Goal: Check status: Check status

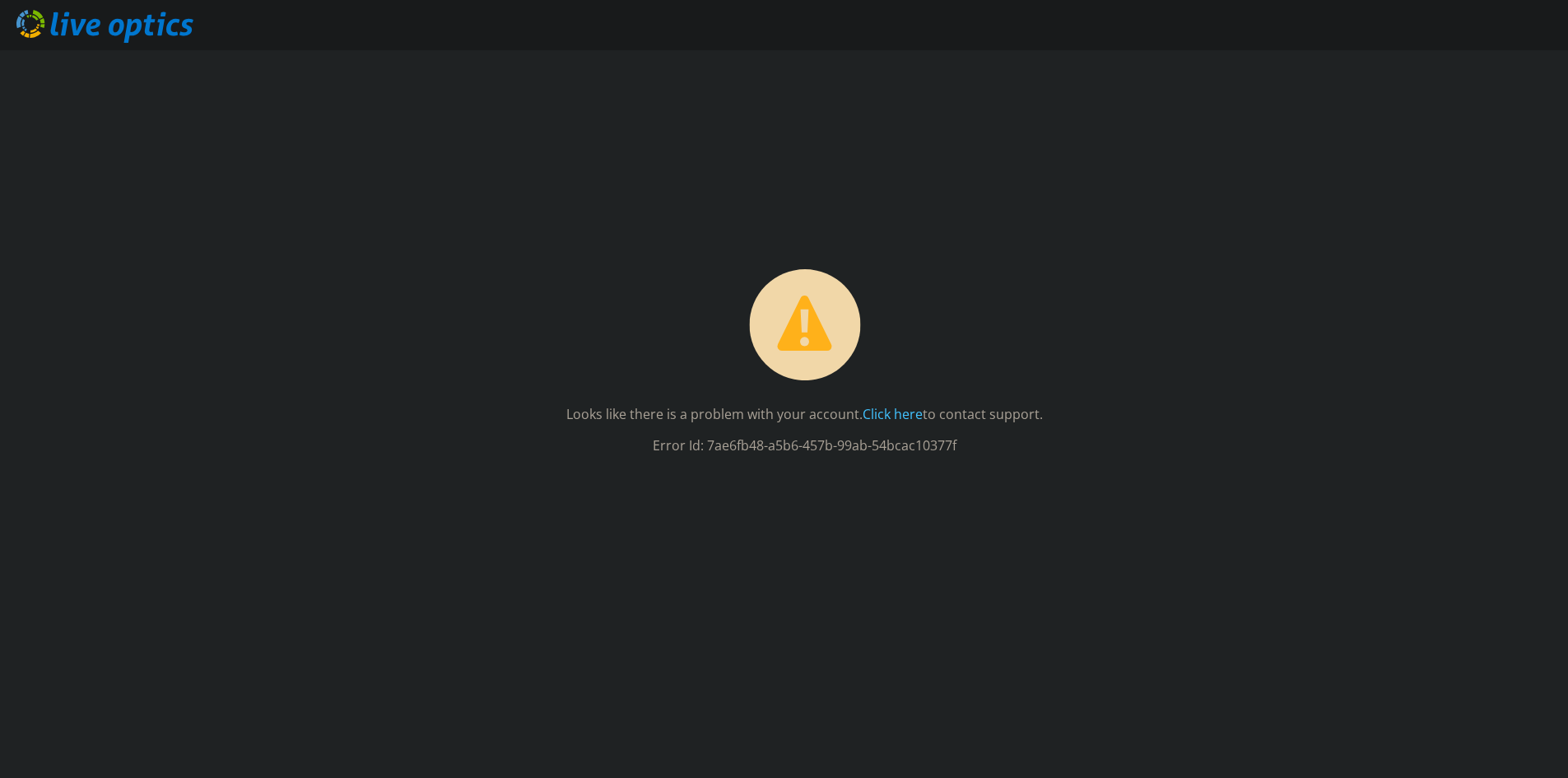
click at [139, 30] on use at bounding box center [105, 27] width 177 height 33
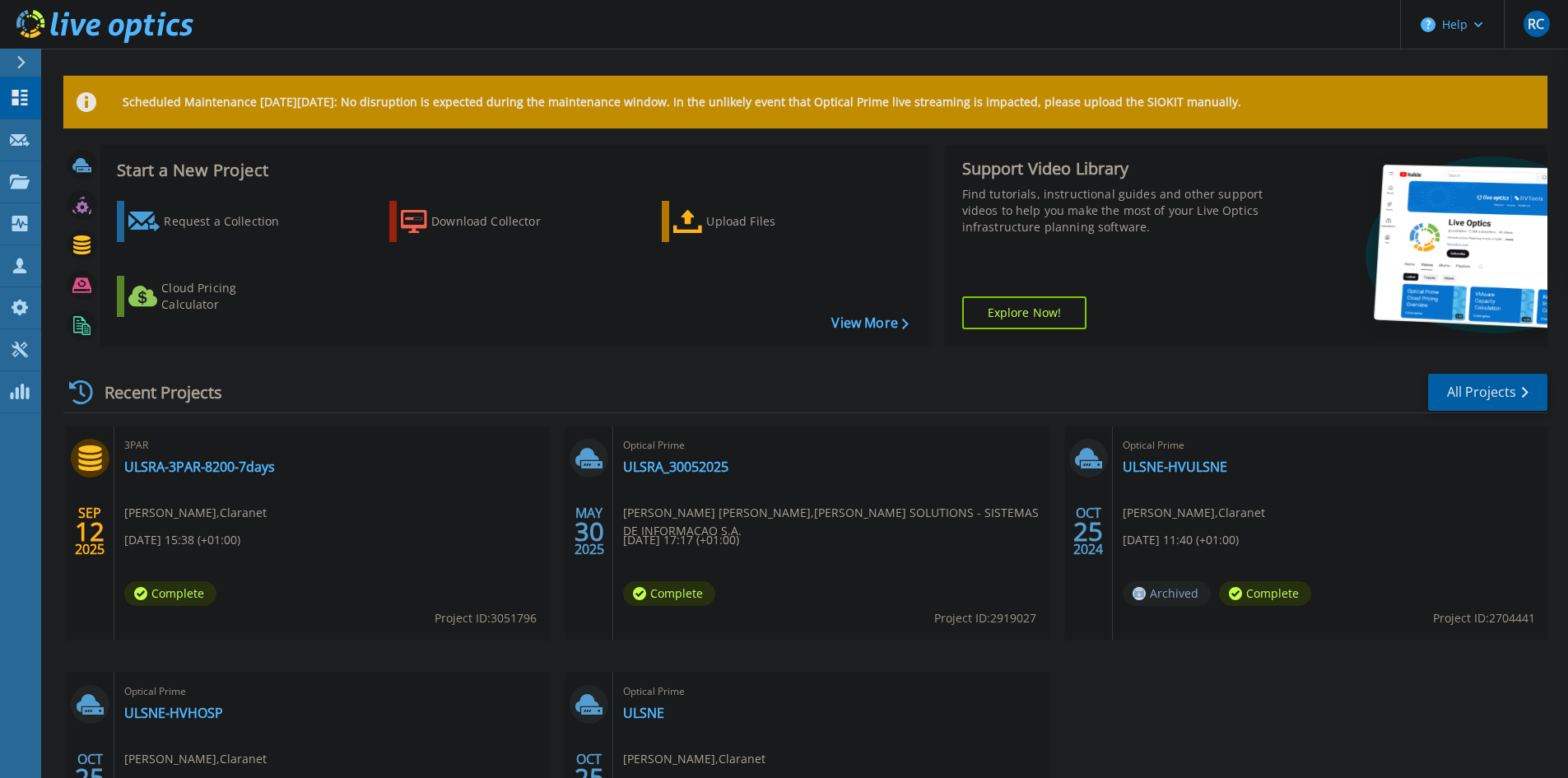
click at [414, 359] on div "Start a New Project Request a Collection Download Collector Upload Files Cloud …" at bounding box center [805, 252] width 1484 height 214
click at [433, 382] on div "Recent Projects All Projects" at bounding box center [805, 393] width 1484 height 41
click at [229, 466] on link "ULSRA-3PAR-8200-7days" at bounding box center [199, 467] width 150 height 17
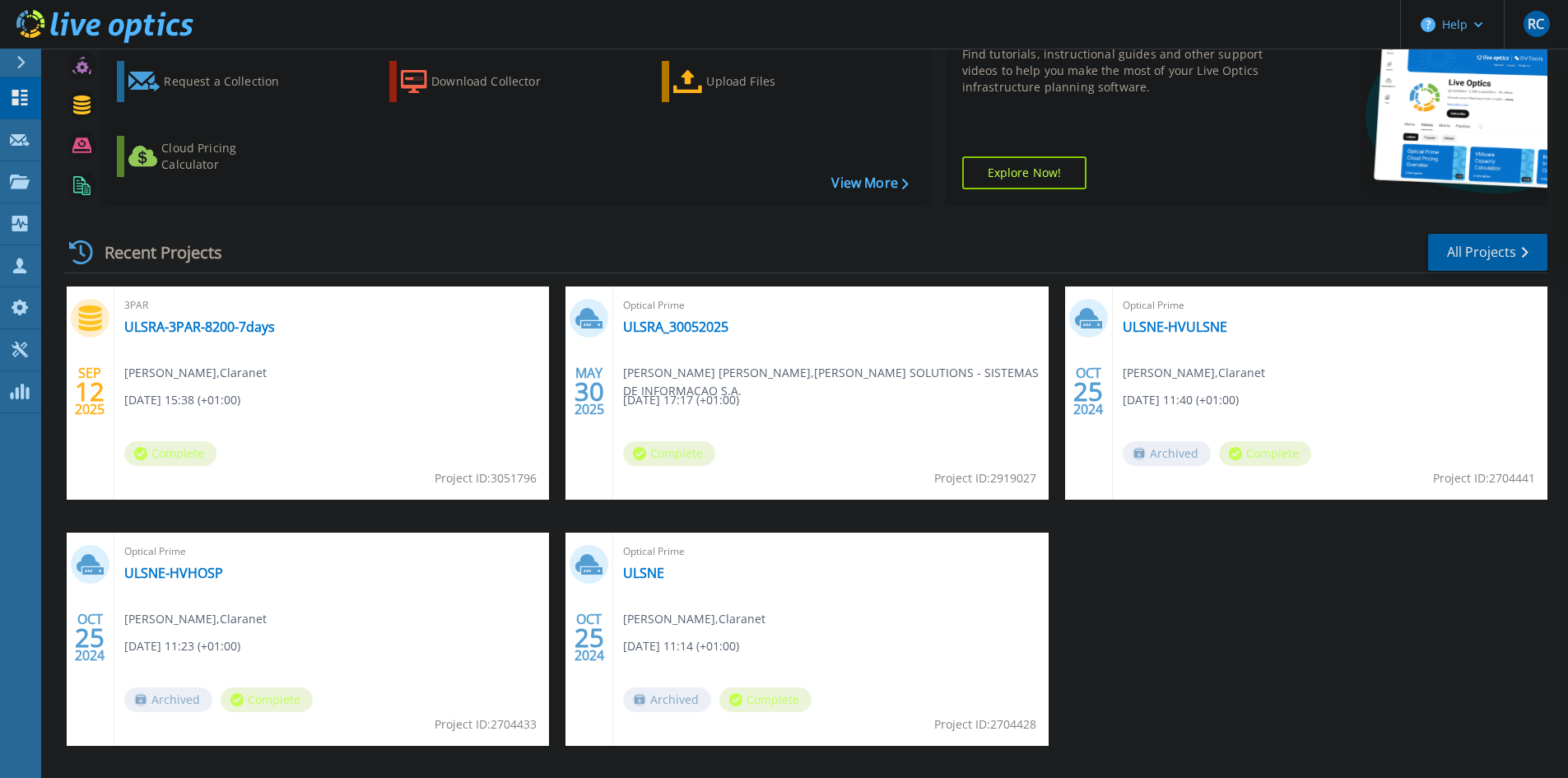
scroll to position [165, 0]
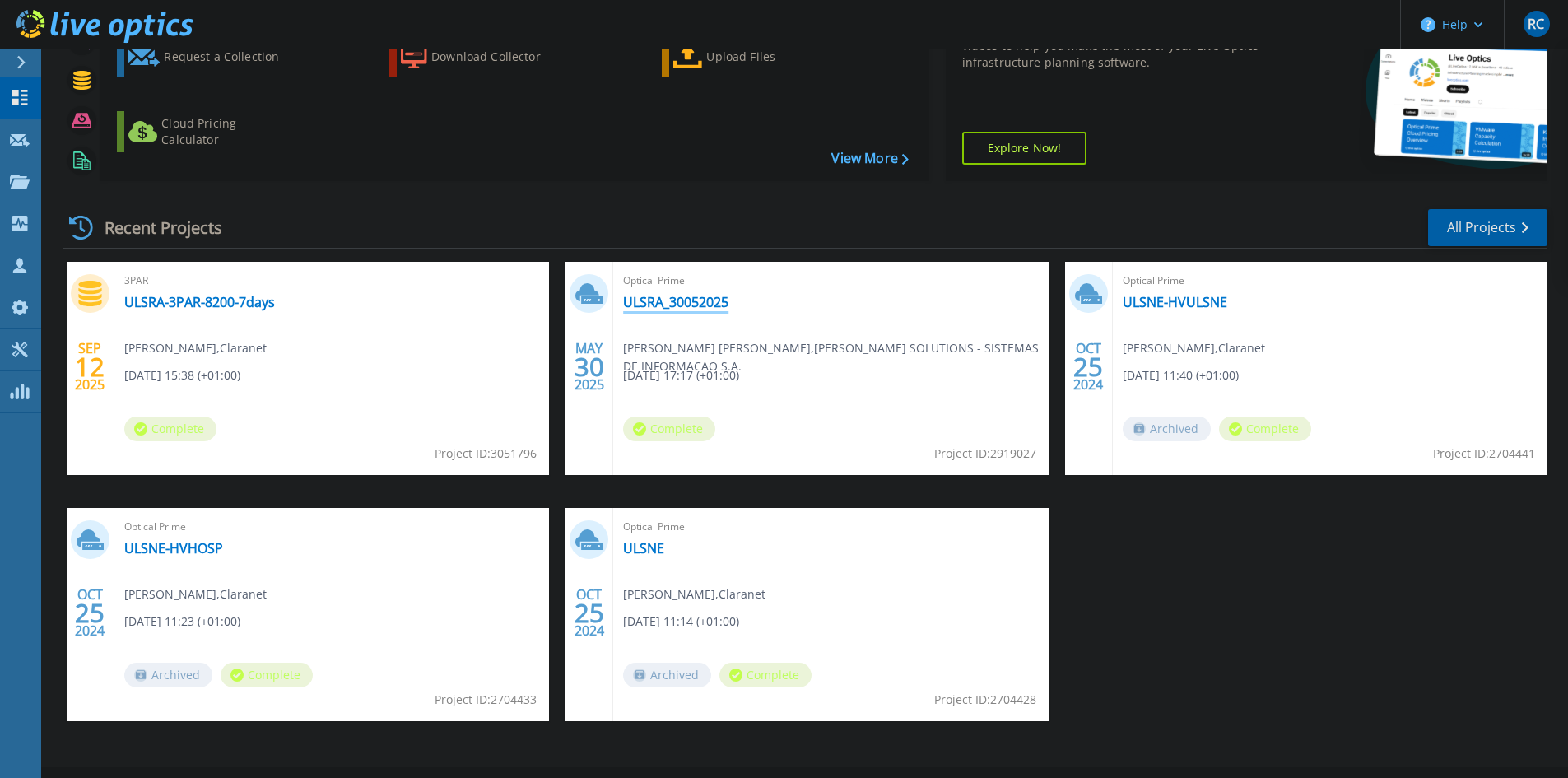
click at [686, 303] on link "ULSRA_30052025" at bounding box center [676, 302] width 105 height 17
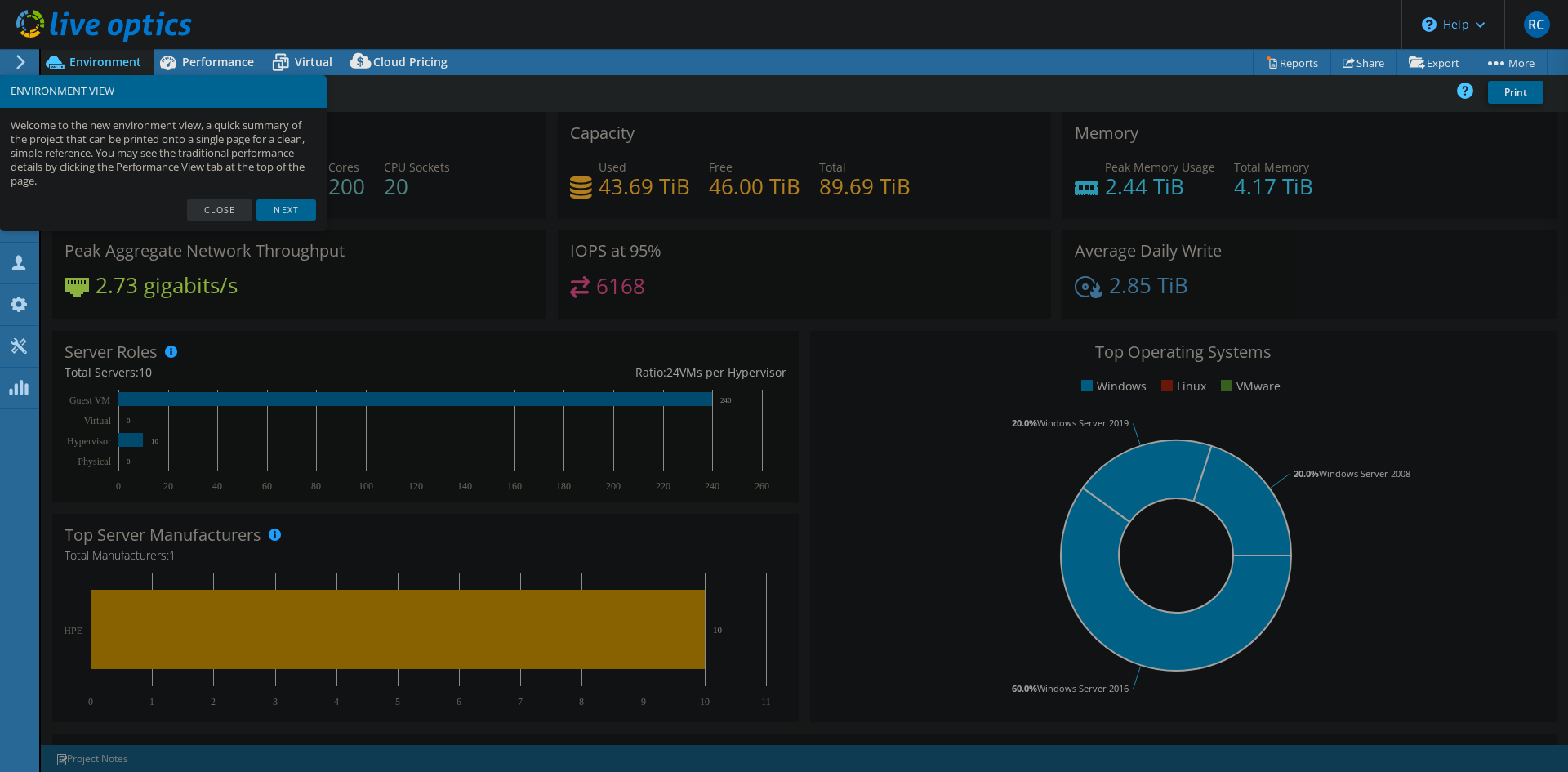
select select "USD"
click at [220, 211] on link "Close" at bounding box center [220, 211] width 66 height 21
